Goal: Find specific page/section

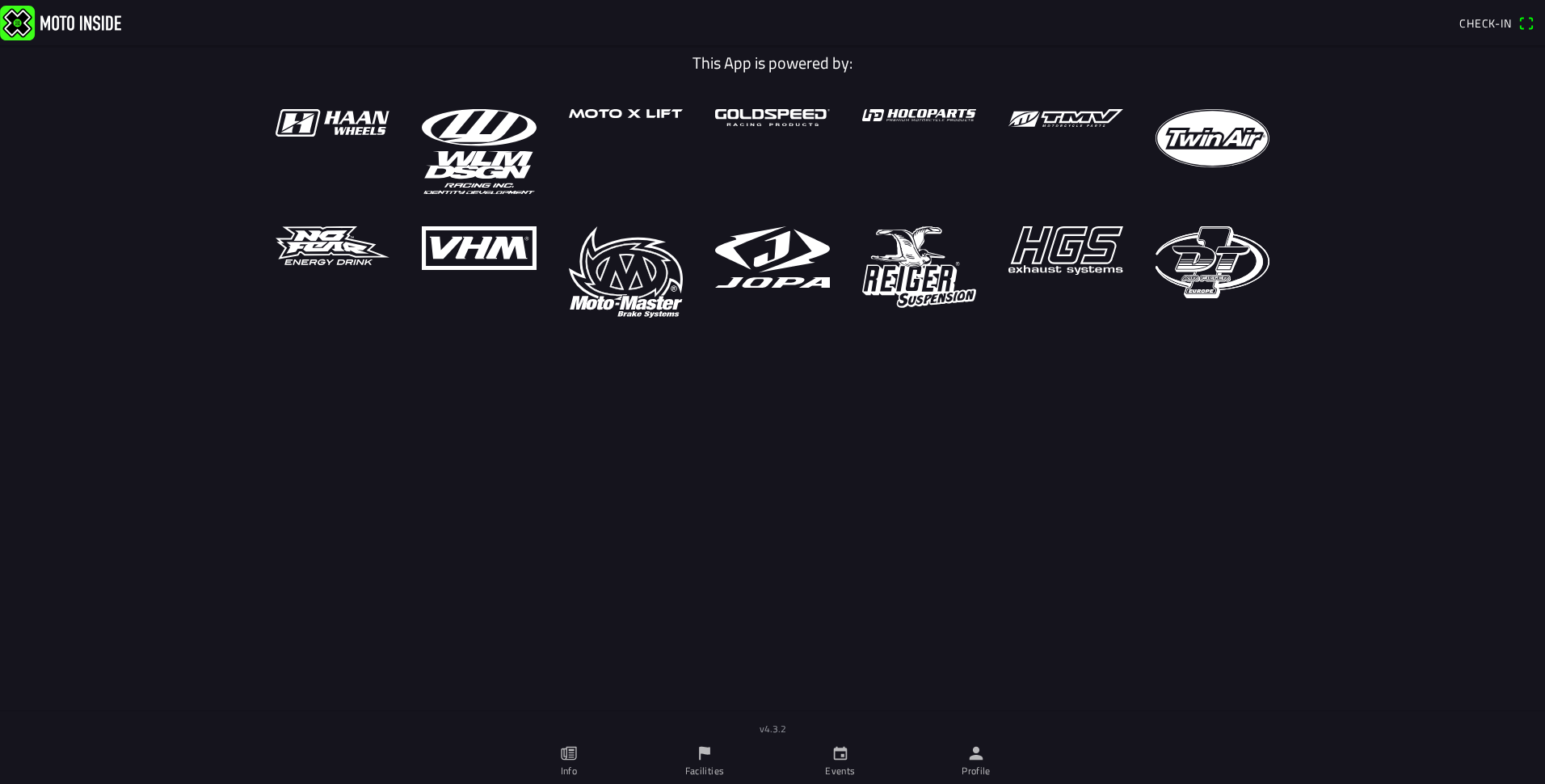
click at [702, 752] on icon "flag" at bounding box center [704, 753] width 11 height 14
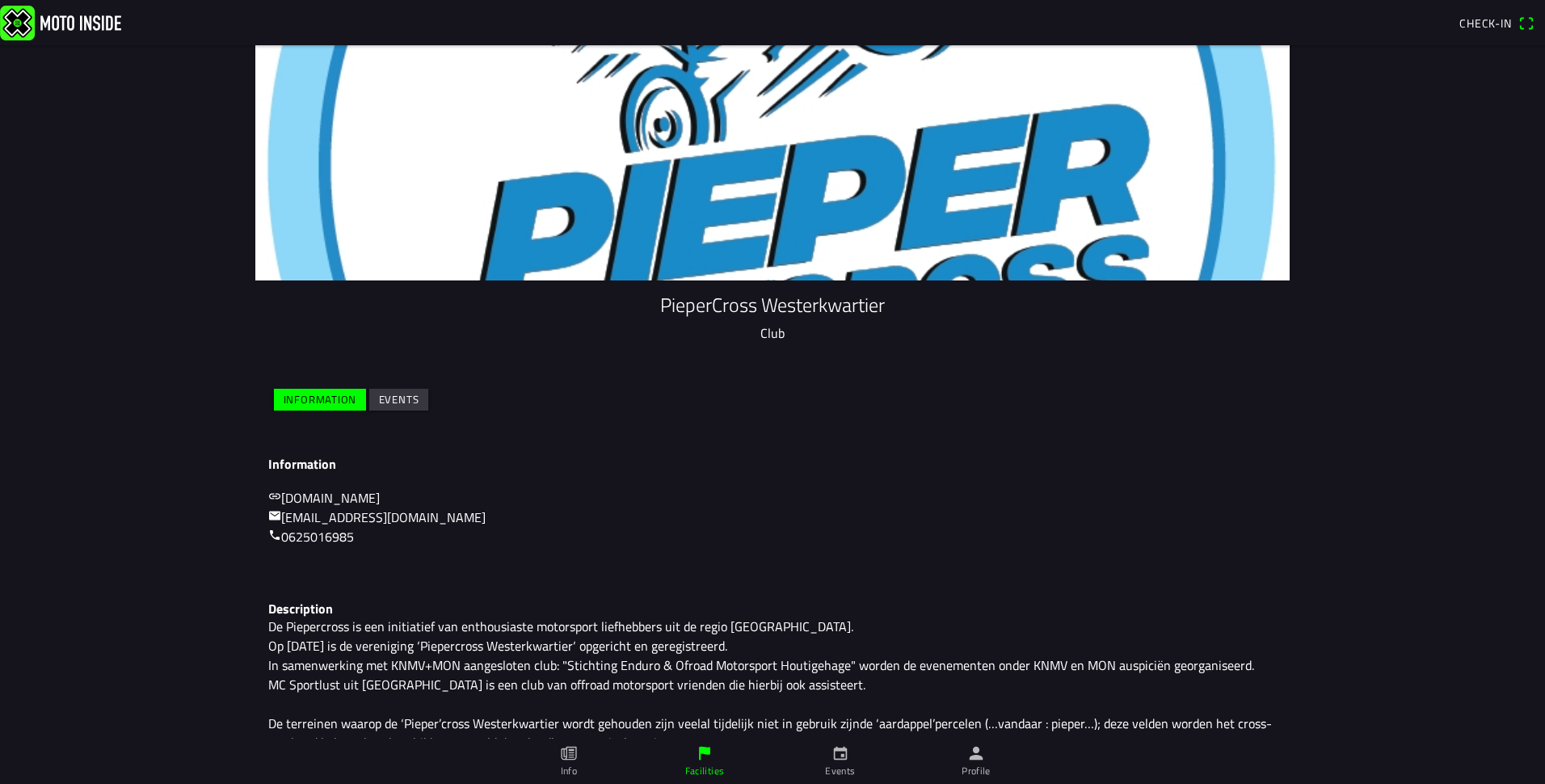
click at [0, 0] on slot "Events" at bounding box center [0, 0] width 0 height 0
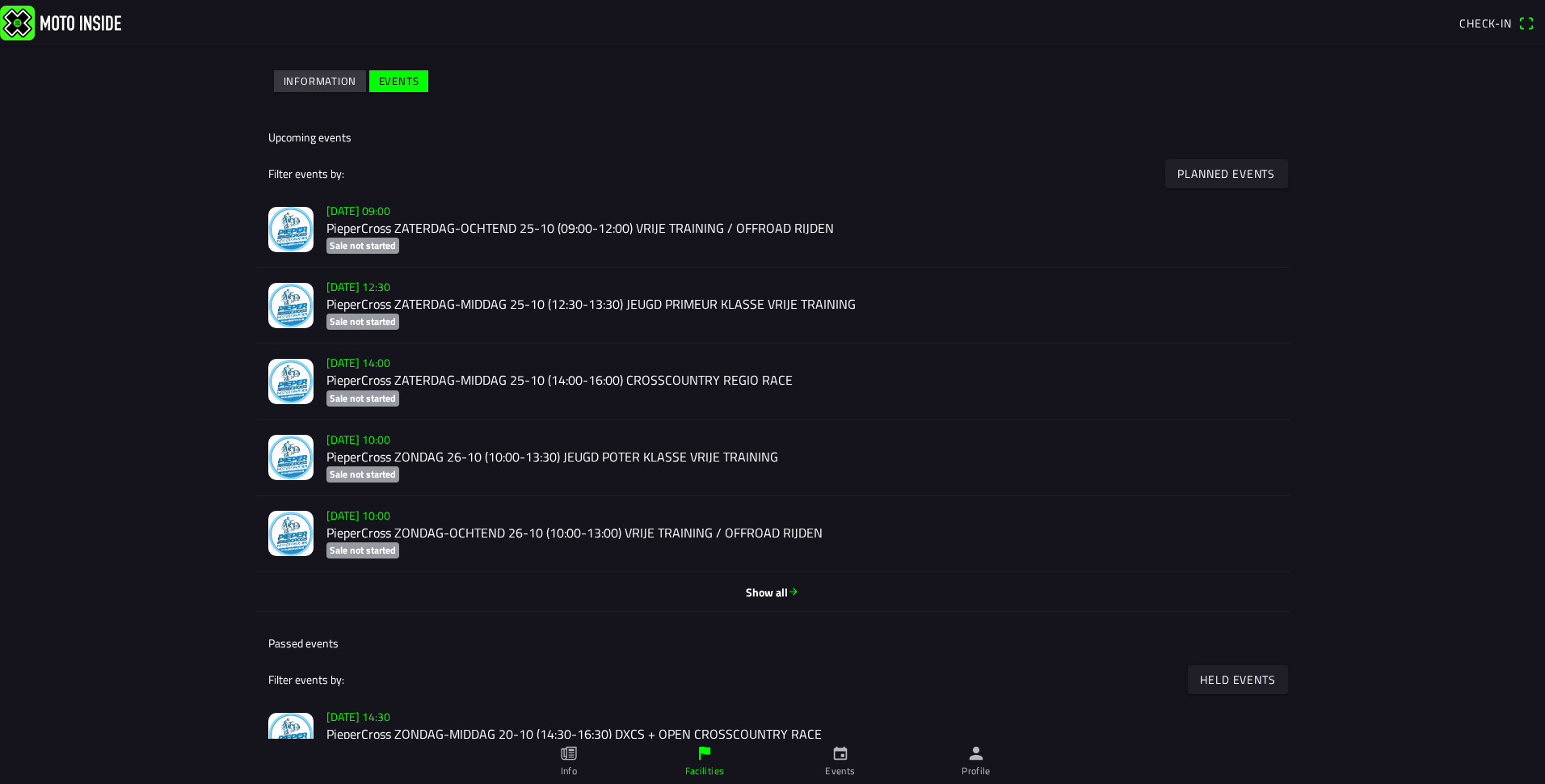
scroll to position [323, 0]
